Goal: Information Seeking & Learning: Learn about a topic

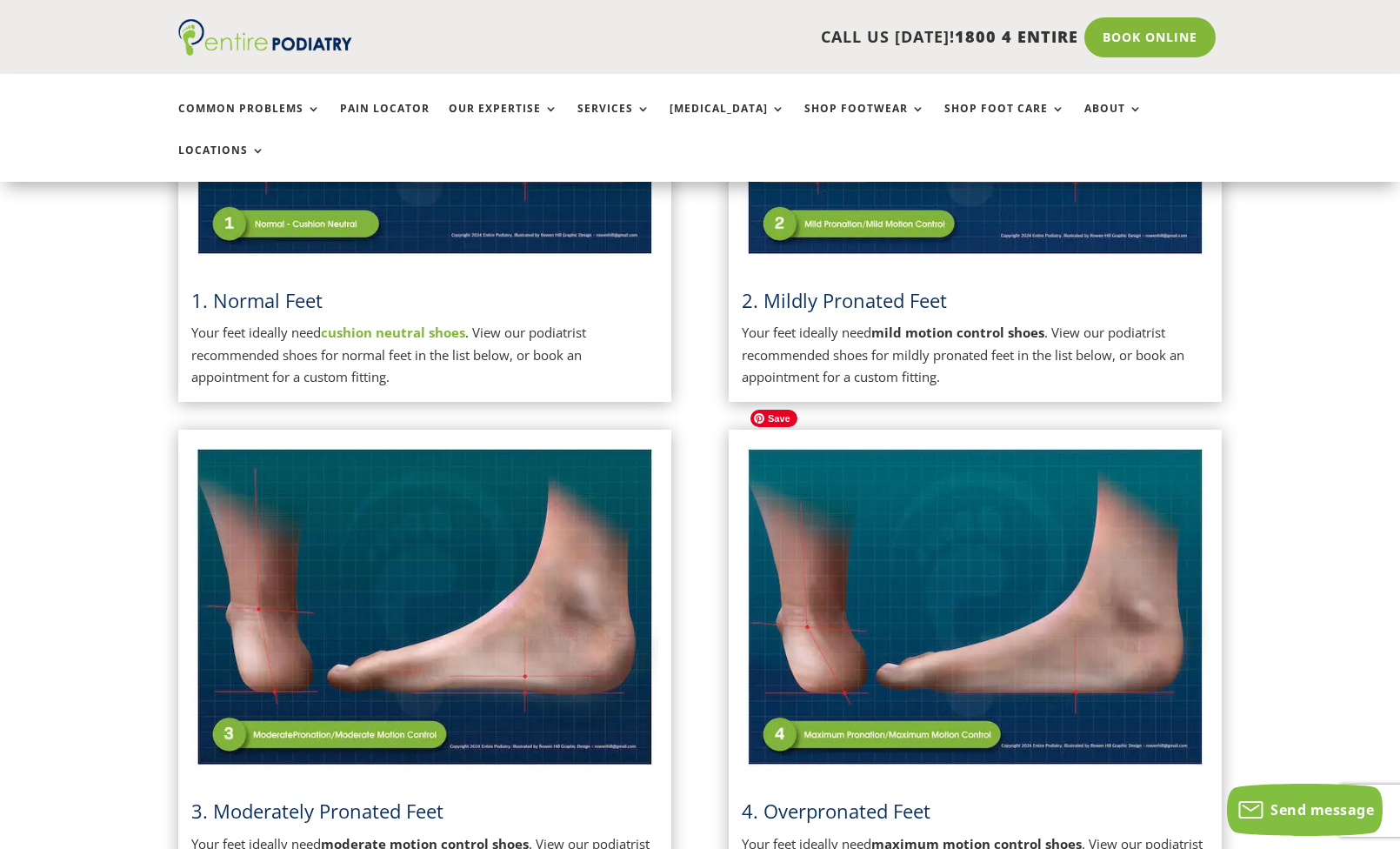
scroll to position [666, 0]
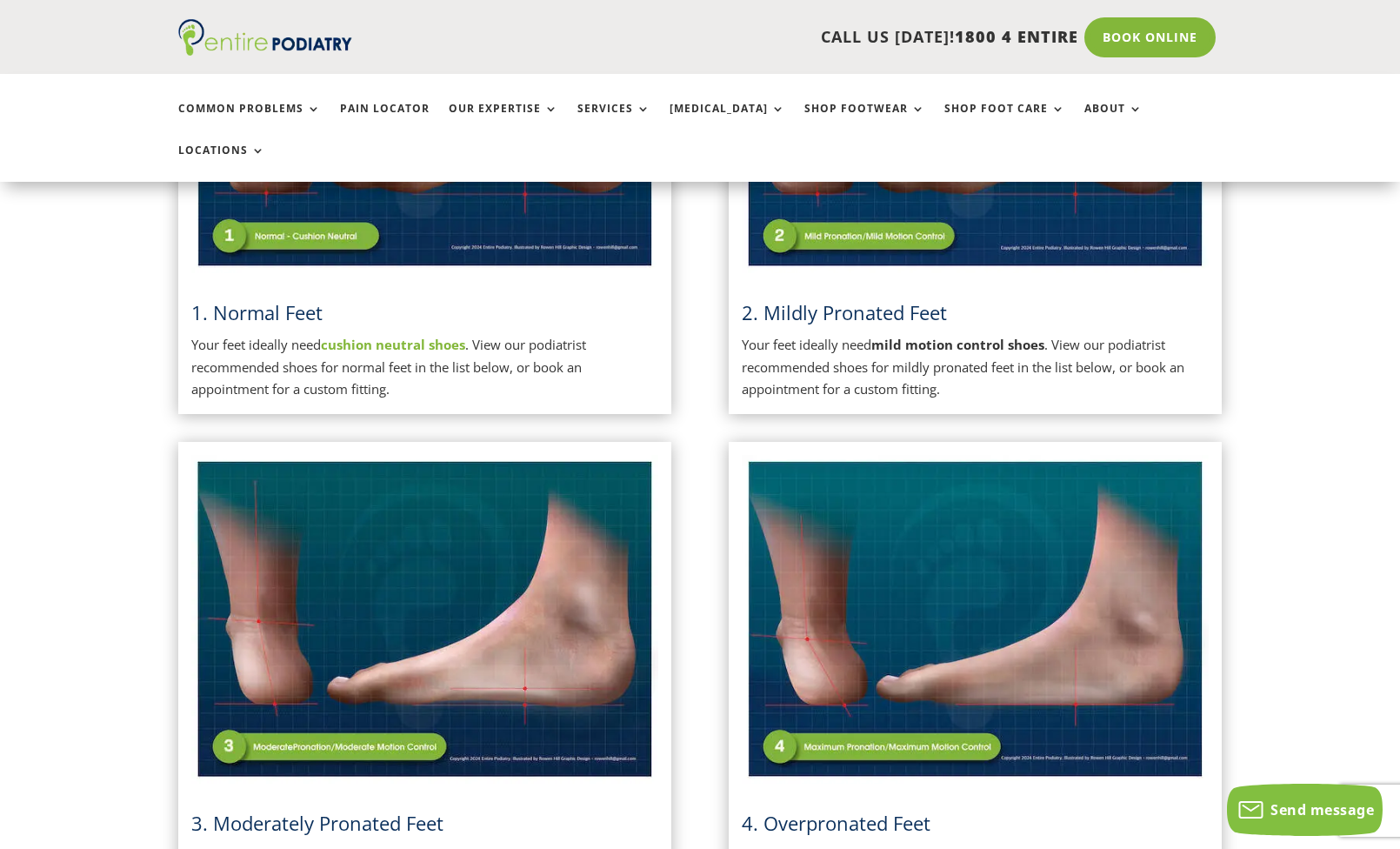
click at [910, 299] on span "2. Mildly Pronated Feet" at bounding box center [844, 312] width 205 height 26
click at [888, 184] on img at bounding box center [975, 108] width 467 height 330
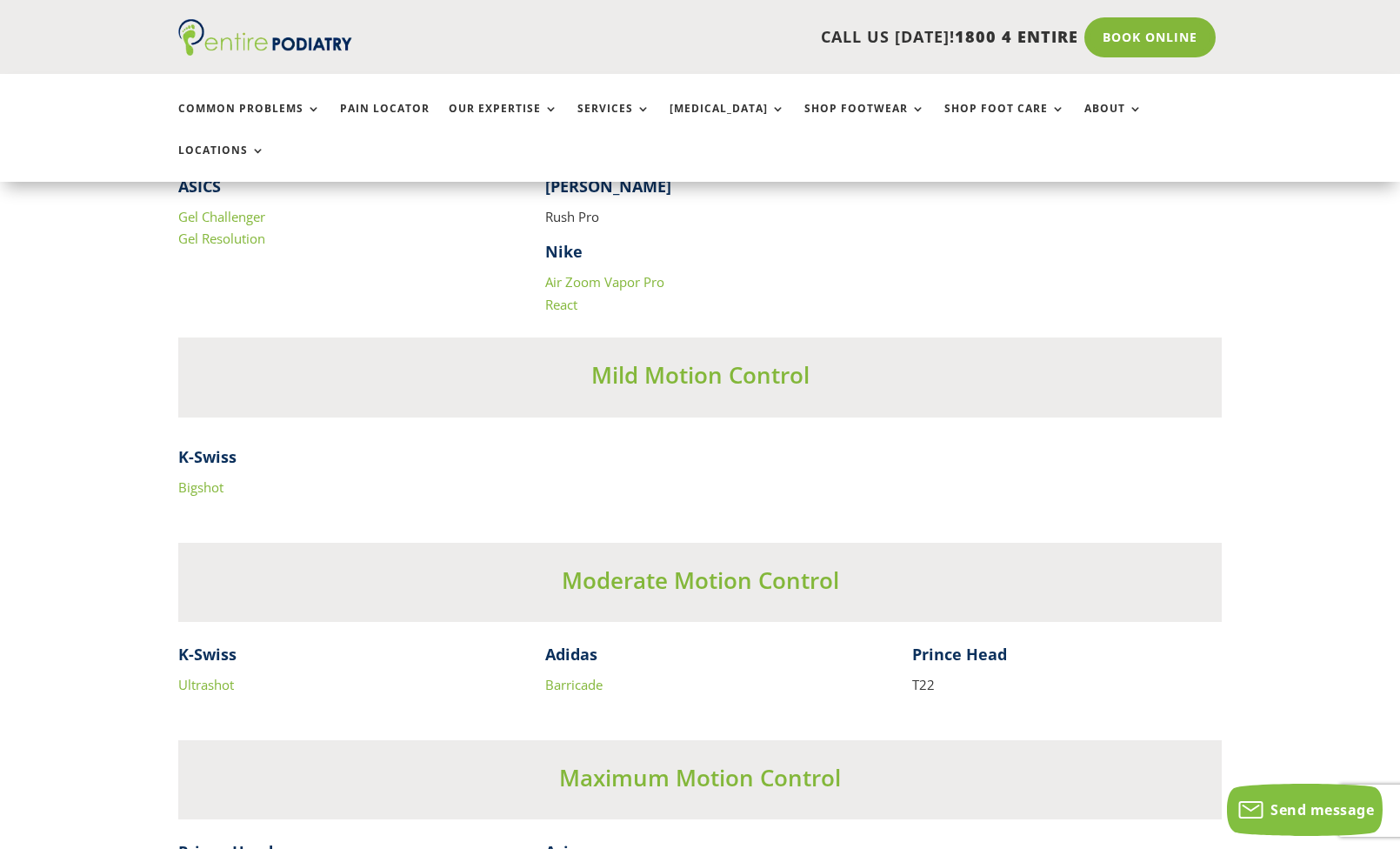
scroll to position [3669, 0]
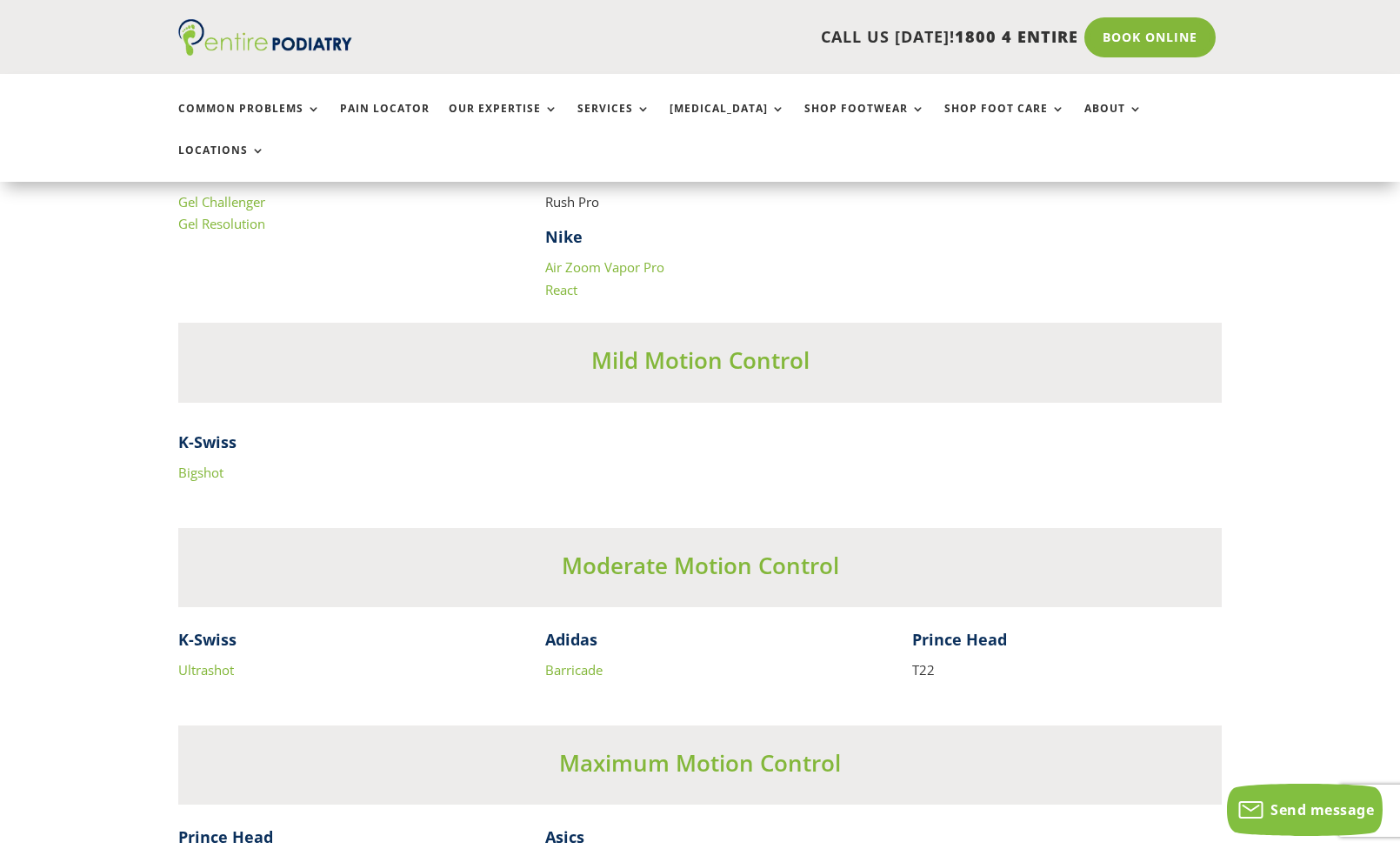
click at [199, 463] on link "Bigshot" at bounding box center [201, 472] width 45 height 17
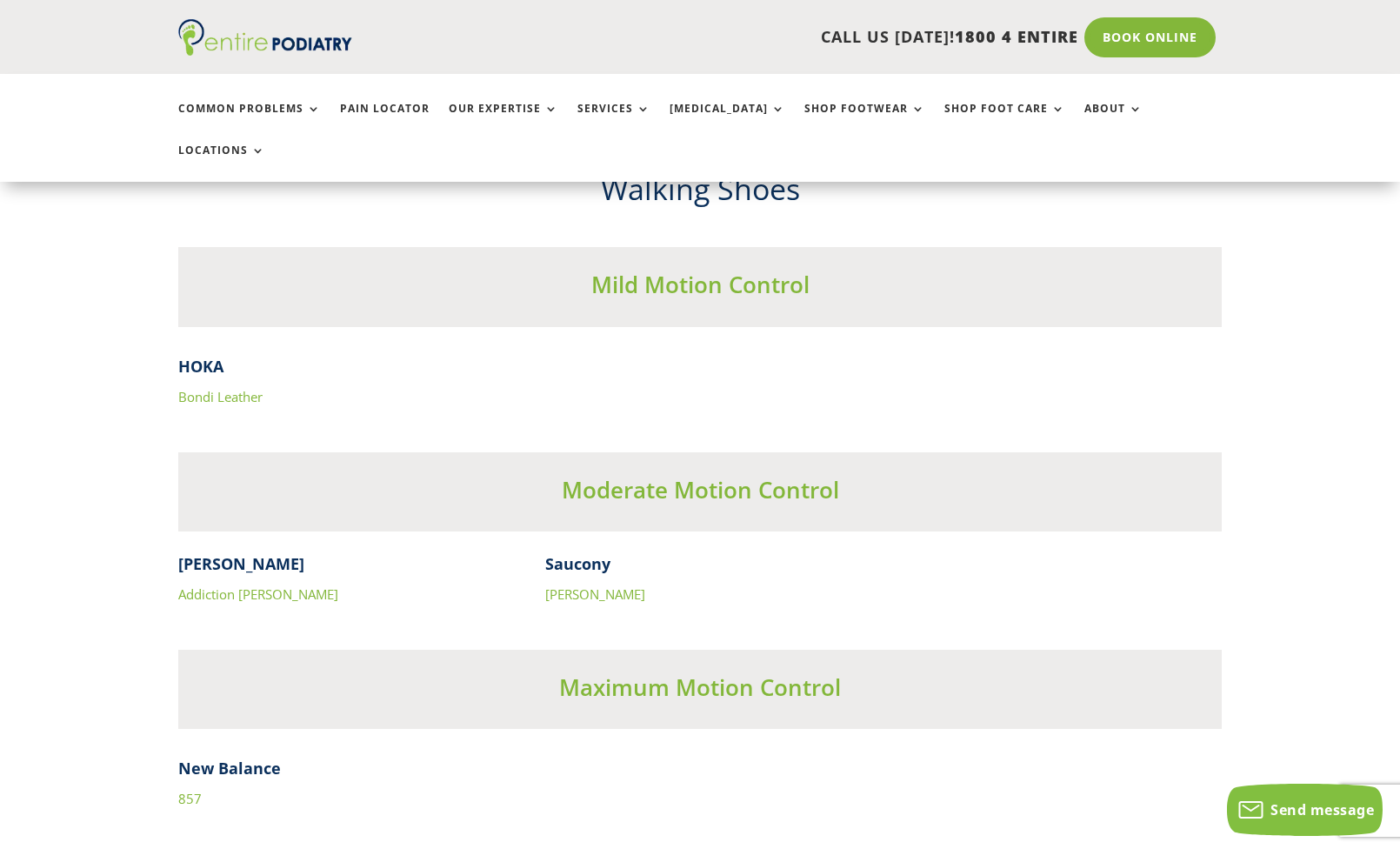
scroll to position [5366, 0]
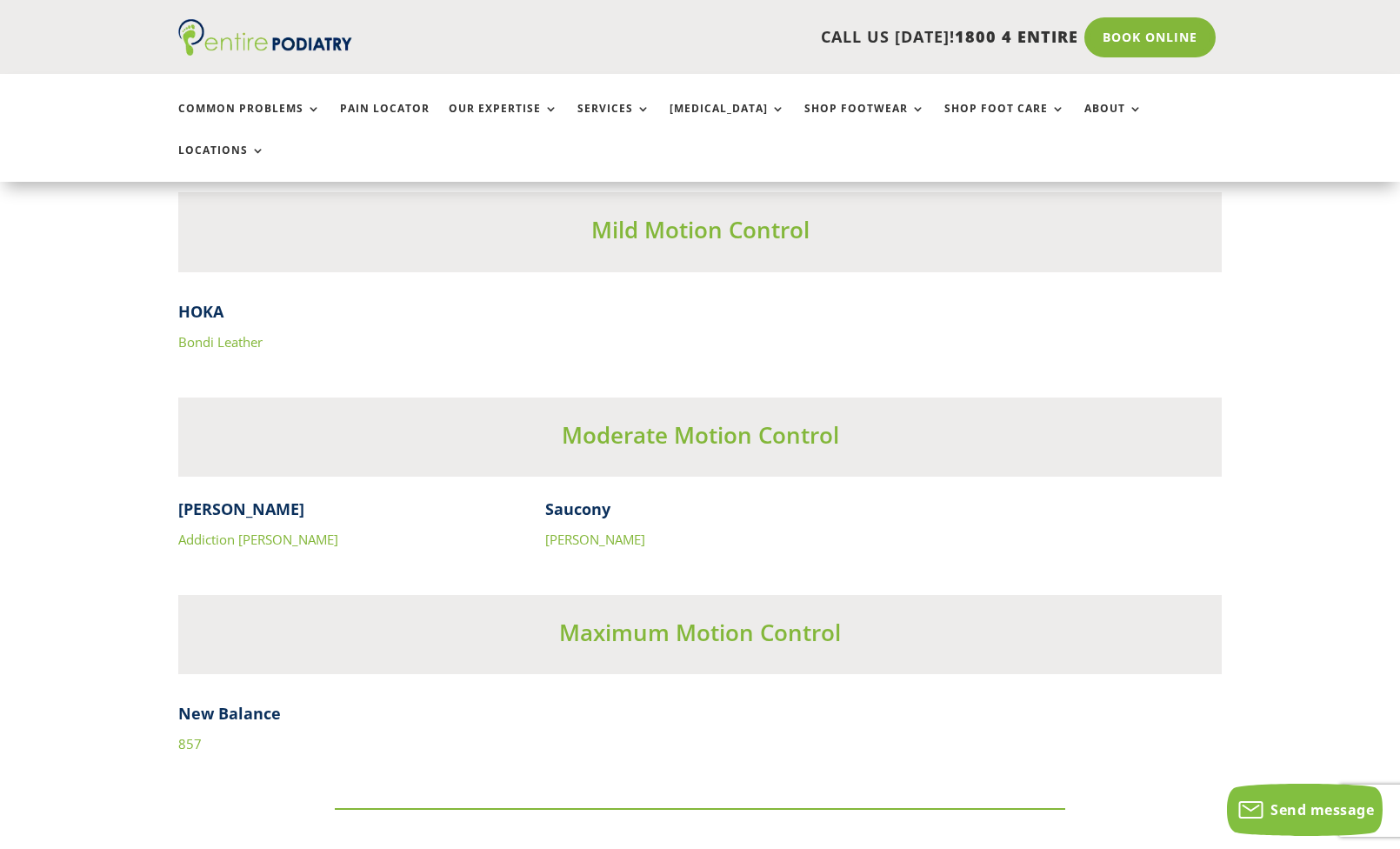
click at [196, 735] on link "857" at bounding box center [190, 743] width 23 height 17
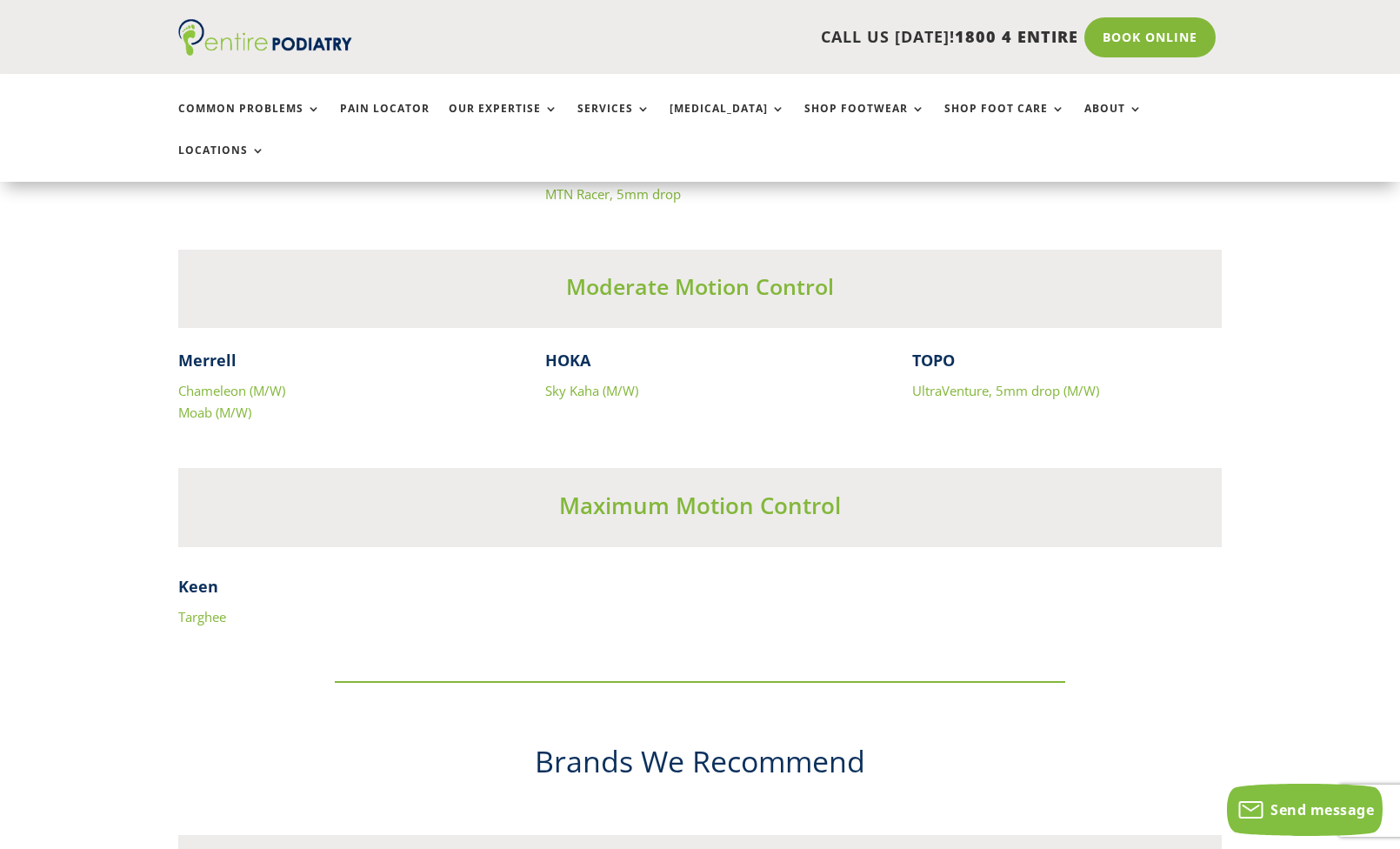
scroll to position [8218, 0]
click at [218, 605] on link "Targhee" at bounding box center [202, 613] width 48 height 17
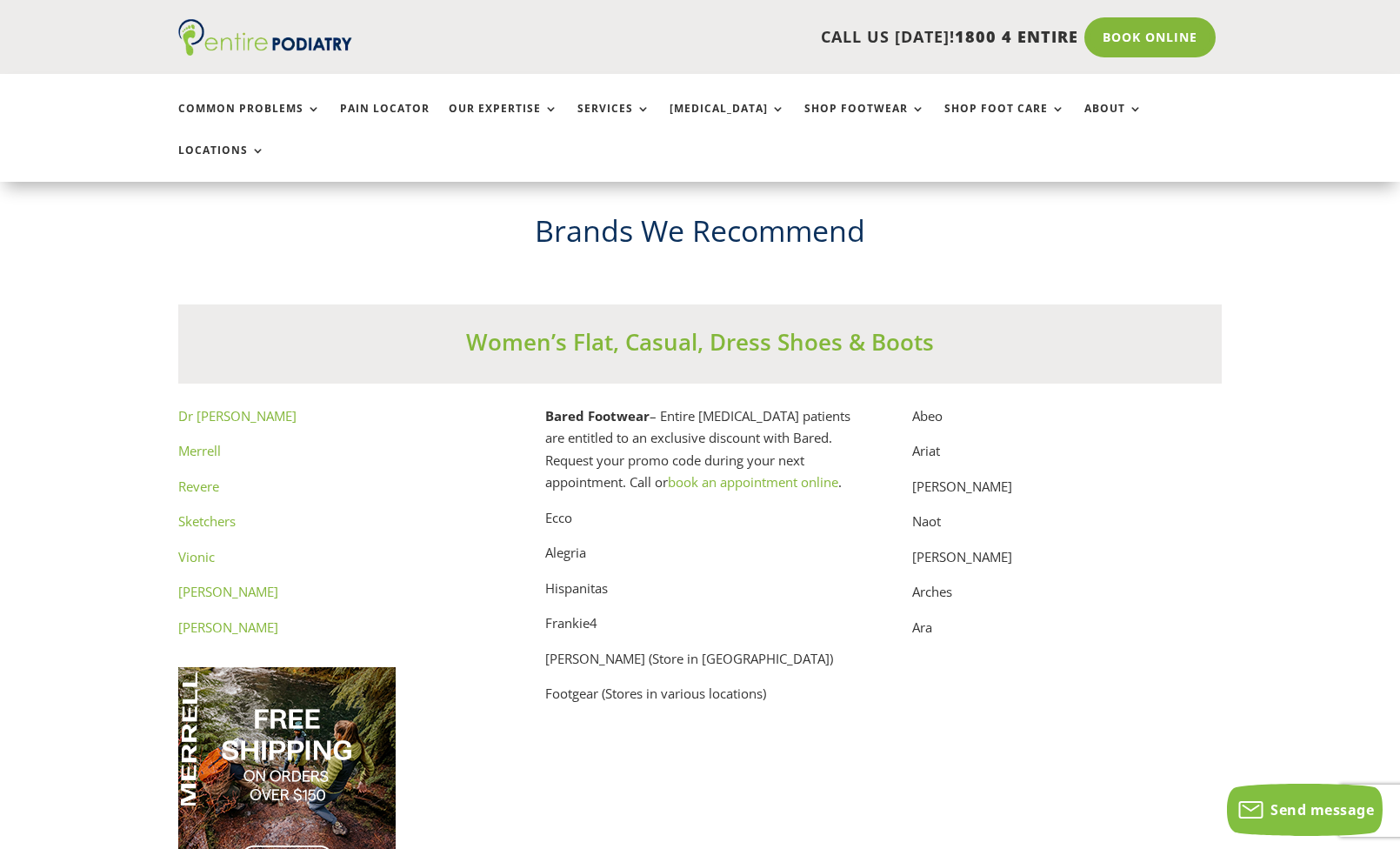
scroll to position [8789, 0]
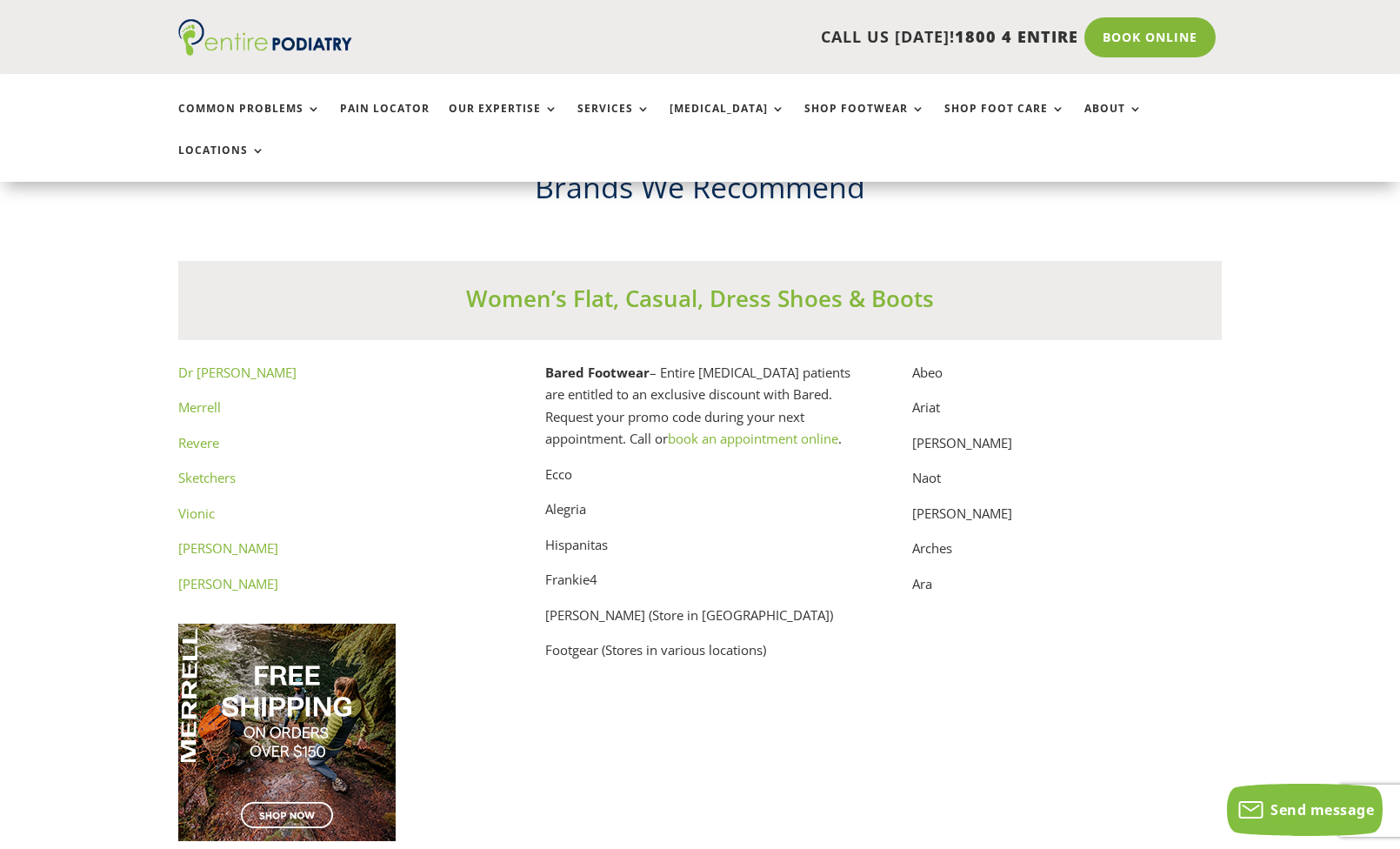
click at [219, 575] on link "Dr Martens" at bounding box center [229, 583] width 100 height 17
click at [223, 539] on link "Windsor Smith" at bounding box center [229, 547] width 100 height 17
click at [204, 505] on link "Vionic" at bounding box center [196, 513] width 37 height 17
click at [217, 469] on link "Sketchers" at bounding box center [207, 477] width 57 height 17
click at [194, 434] on link "Revere" at bounding box center [199, 442] width 41 height 17
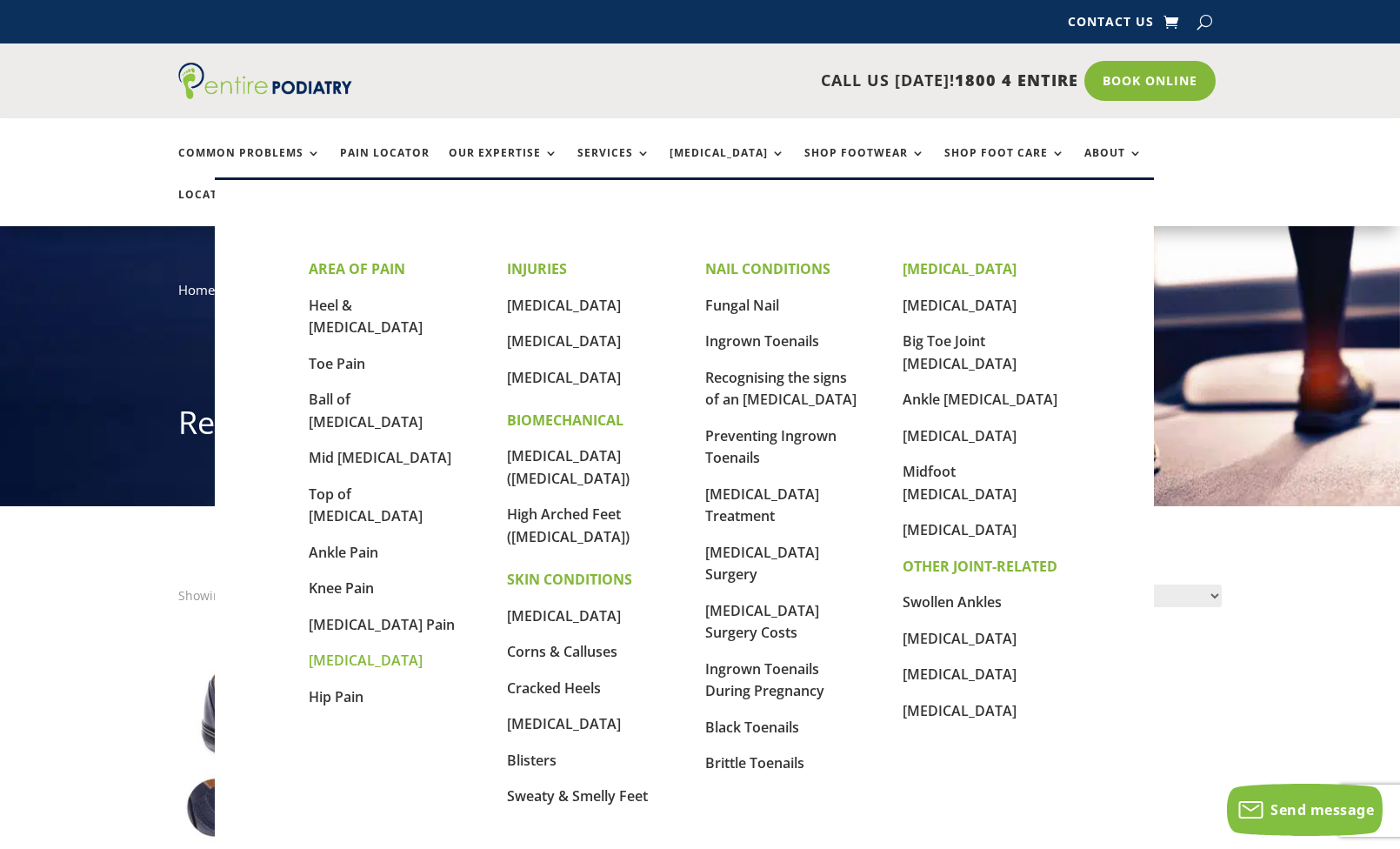
click at [342, 650] on link "[MEDICAL_DATA]" at bounding box center [365, 659] width 114 height 19
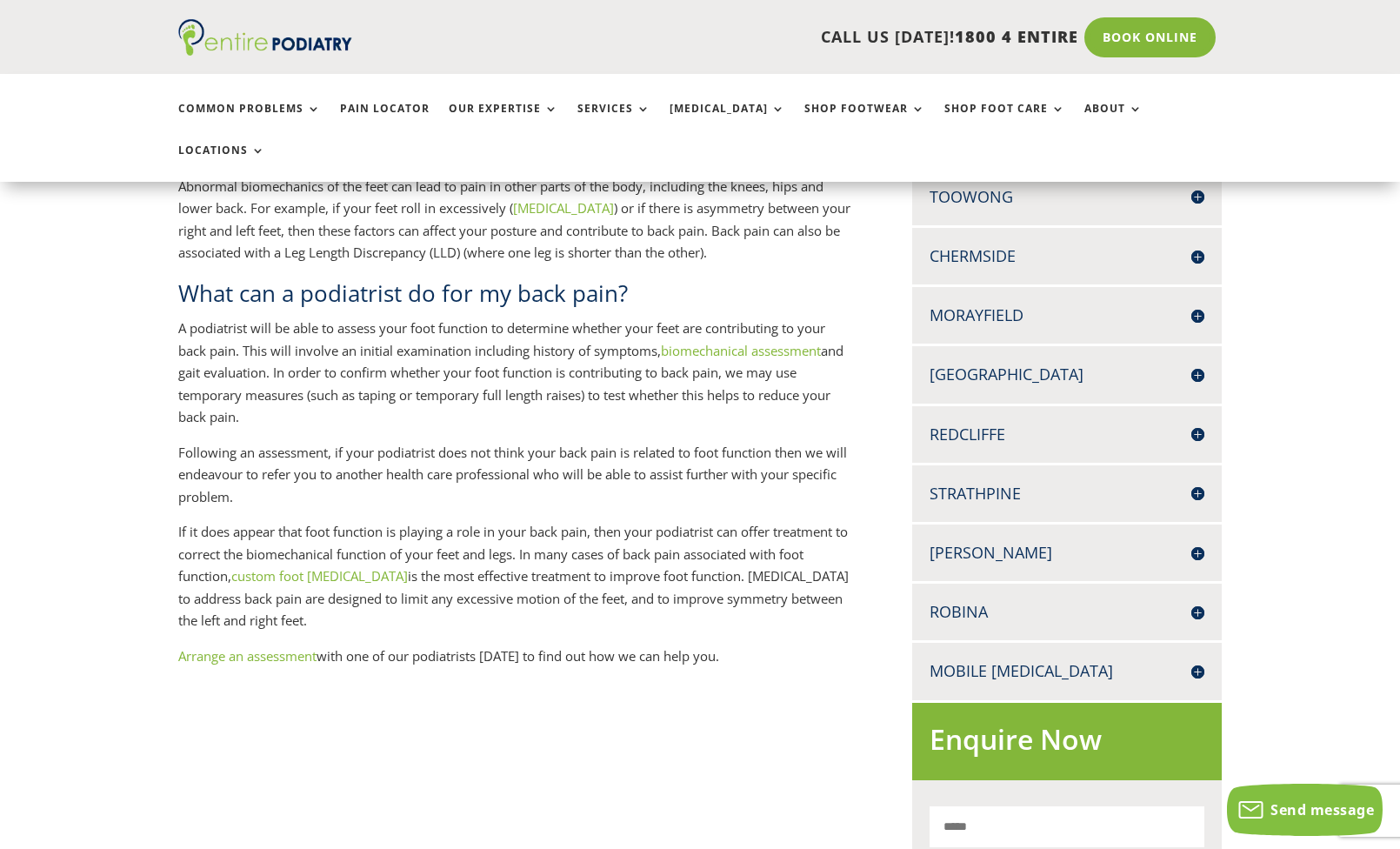
scroll to position [520, 0]
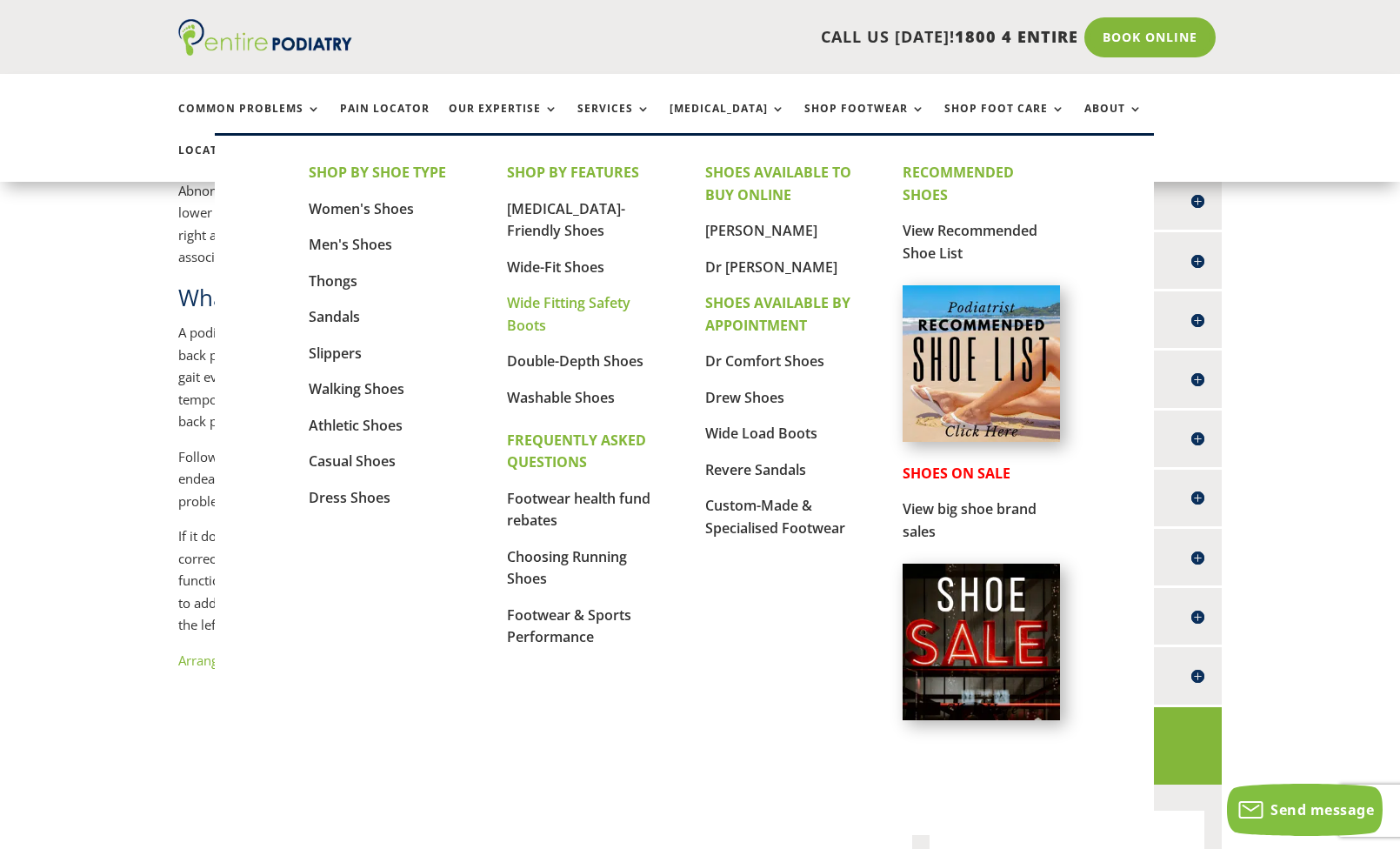
click at [540, 326] on link "Wide Fitting Safety Boots" at bounding box center [569, 314] width 124 height 42
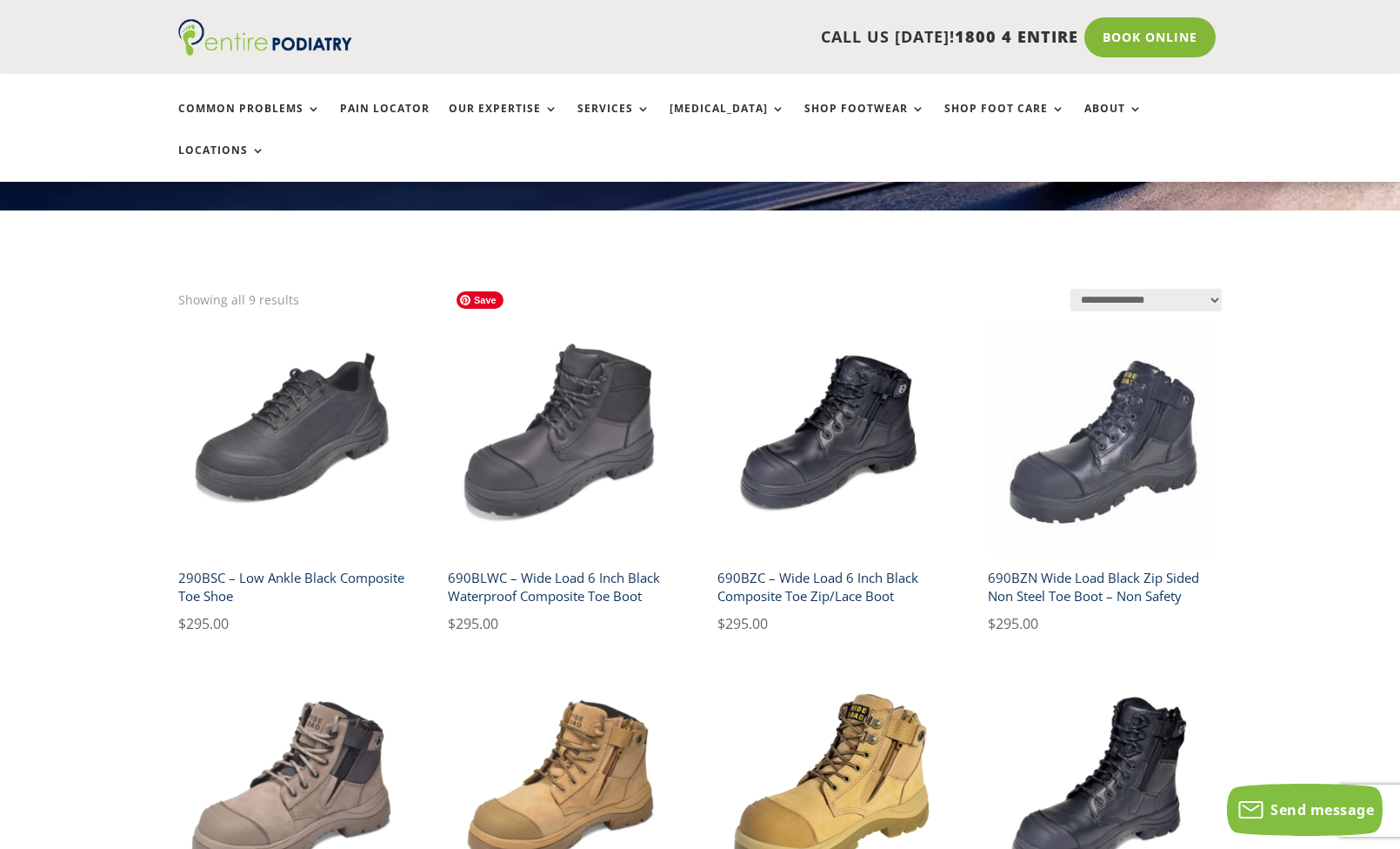
scroll to position [295, 0]
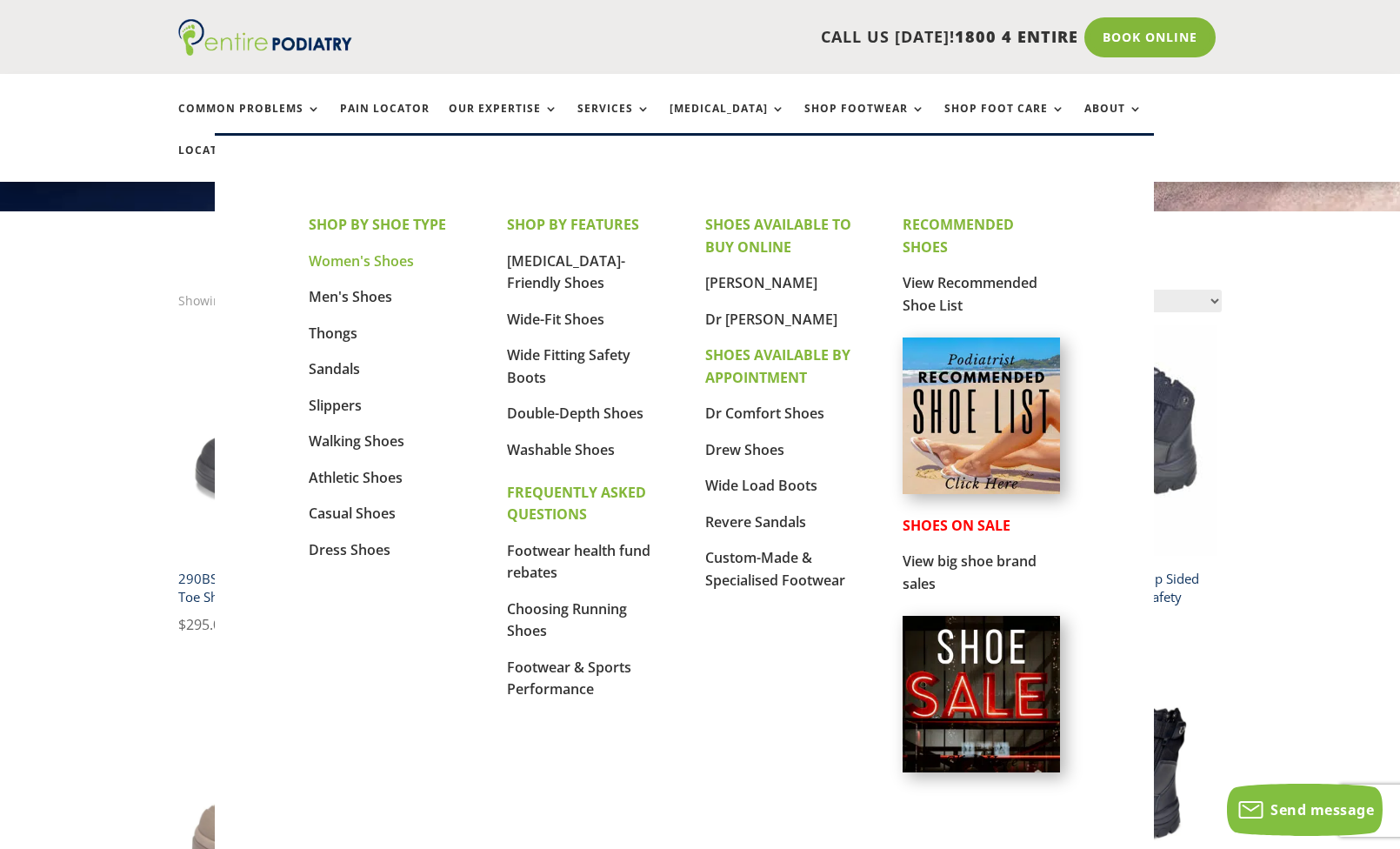
click at [397, 256] on link "Women's Shoes" at bounding box center [361, 260] width 105 height 19
